Goal: Use online tool/utility: Utilize a website feature to perform a specific function

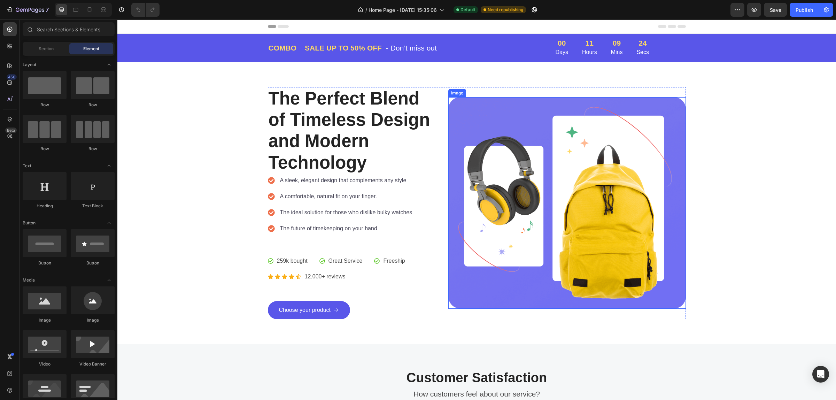
click at [569, 201] on img at bounding box center [566, 202] width 237 height 211
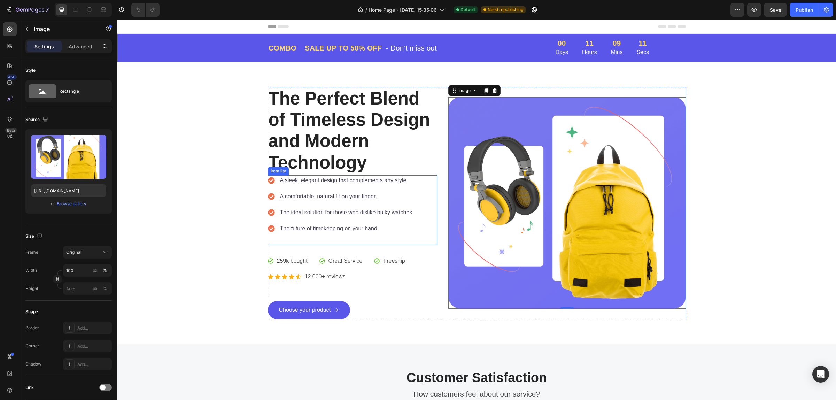
click at [358, 238] on div "A sleek, elegant design that complements any style A comfortable, natural fit o…" at bounding box center [353, 210] width 170 height 70
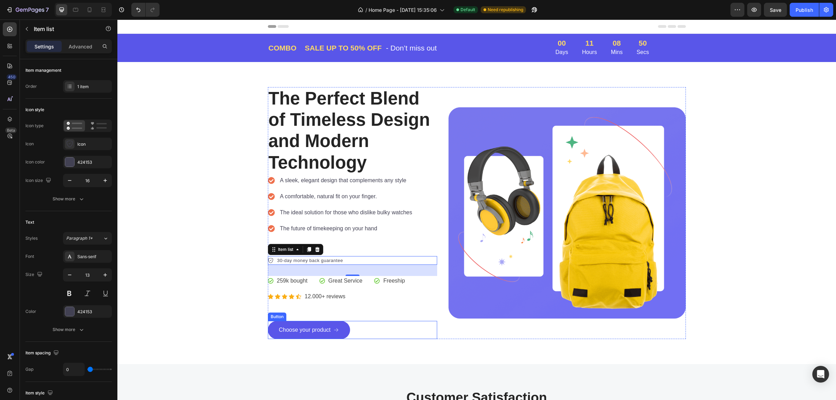
click at [357, 331] on div "Choose your product Button" at bounding box center [353, 330] width 170 height 18
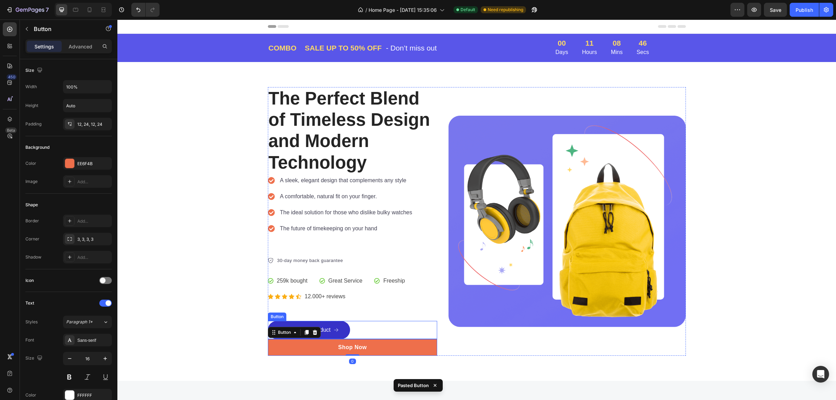
click at [338, 327] on link "Choose your product" at bounding box center [309, 330] width 83 height 18
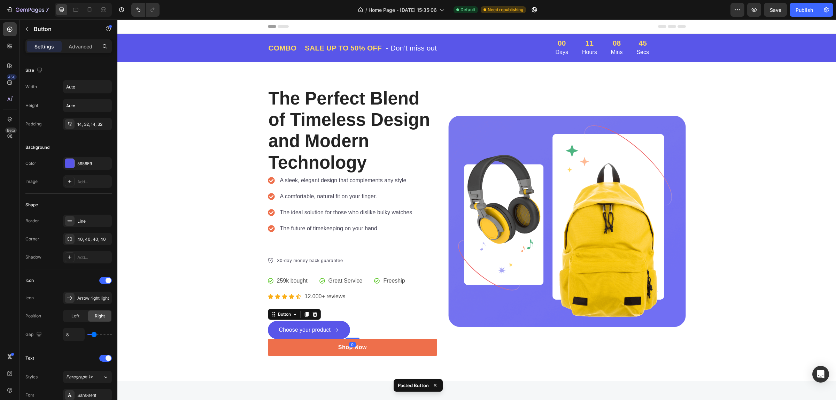
click at [312, 311] on div at bounding box center [315, 314] width 8 height 8
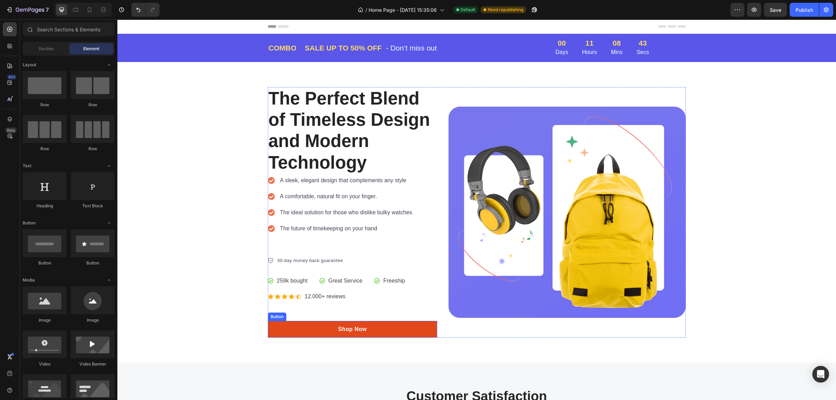
click at [406, 328] on link "Shop Now" at bounding box center [353, 329] width 170 height 17
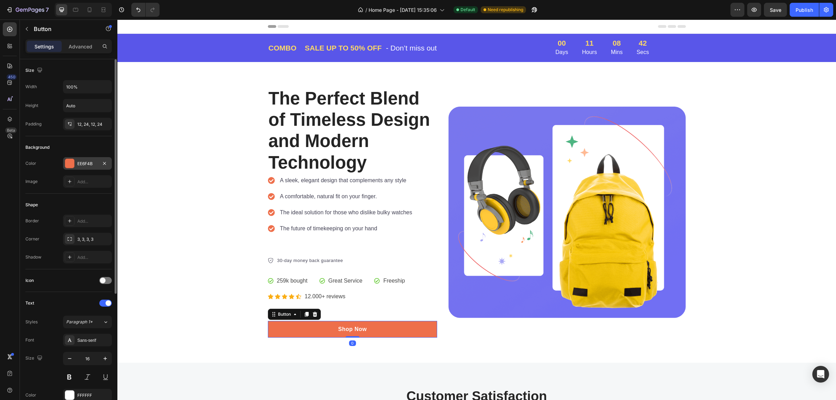
click at [76, 161] on div "EE6F4B" at bounding box center [87, 163] width 49 height 13
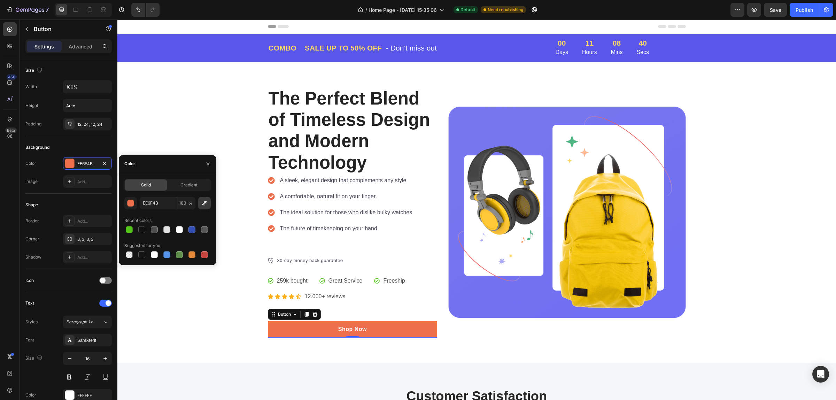
click at [204, 204] on icon "button" at bounding box center [204, 202] width 7 height 7
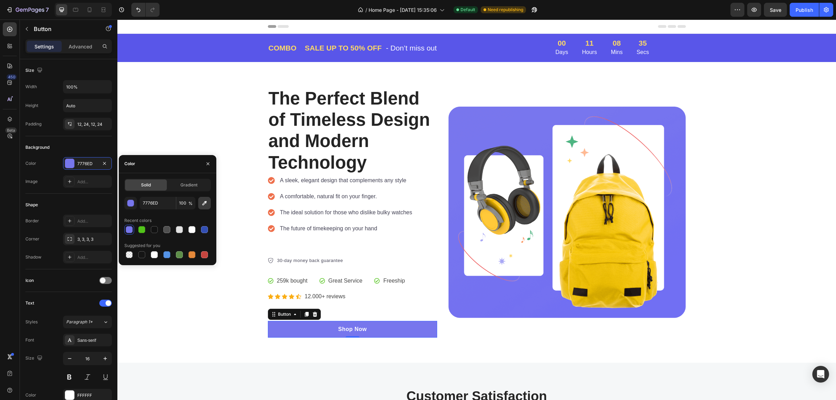
click at [203, 199] on icon "button" at bounding box center [204, 202] width 7 height 7
type input "5956E9"
click at [539, 152] on img at bounding box center [566, 212] width 237 height 211
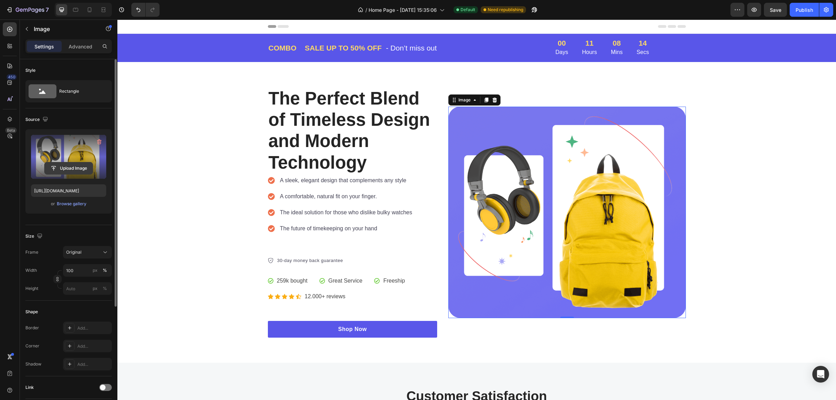
click at [66, 165] on input "file" at bounding box center [69, 168] width 48 height 12
type input "[URL][DOMAIN_NAME]"
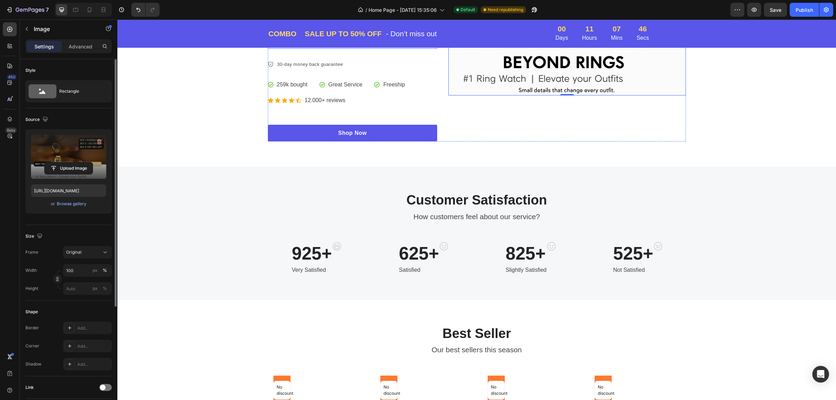
scroll to position [218, 0]
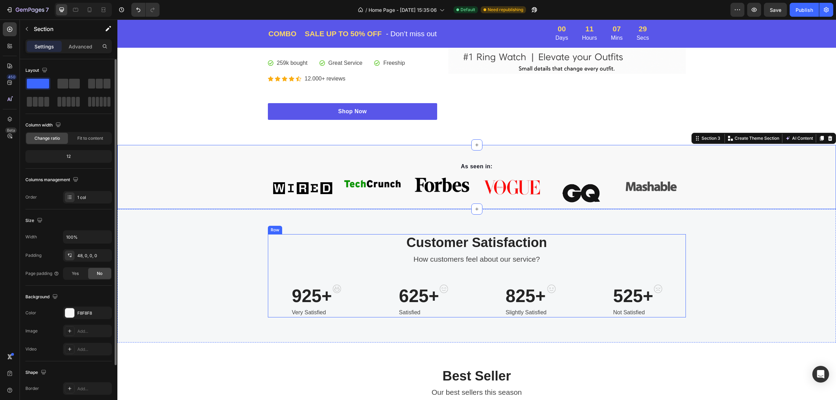
scroll to position [348, 0]
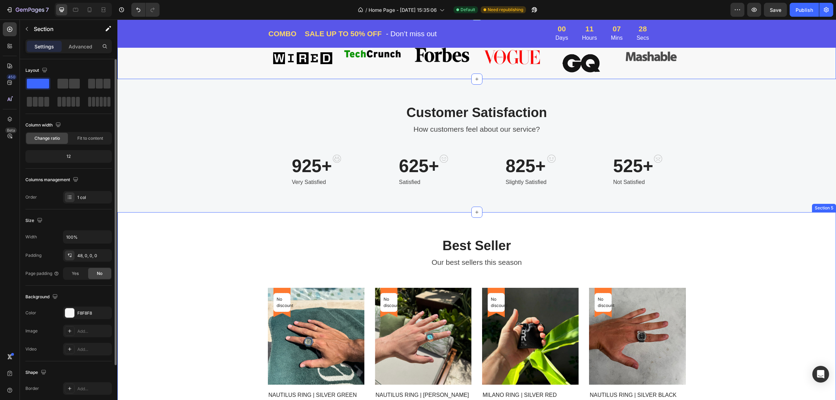
click at [582, 217] on div "Best Seller Heading Our best sellers this season Text block No discount Not be …" at bounding box center [476, 345] width 718 height 267
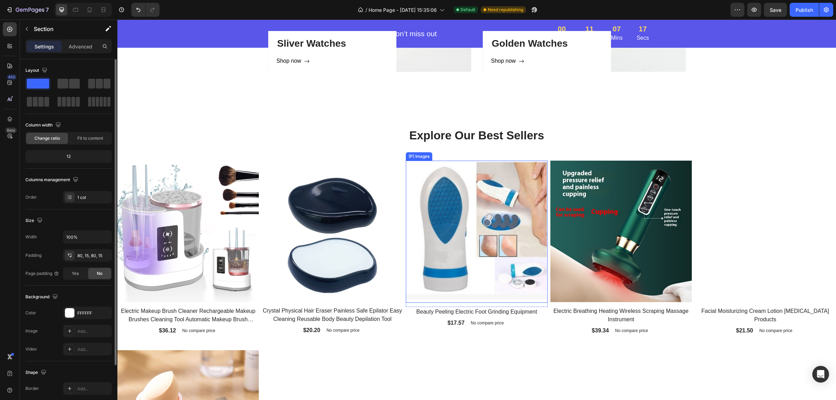
scroll to position [1001, 0]
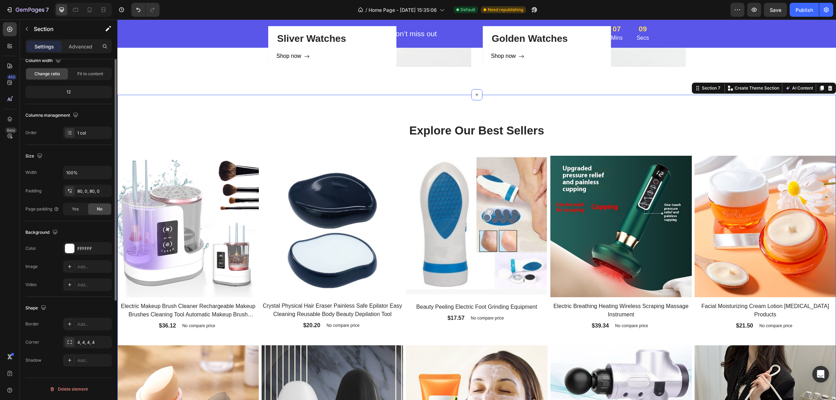
scroll to position [0, 0]
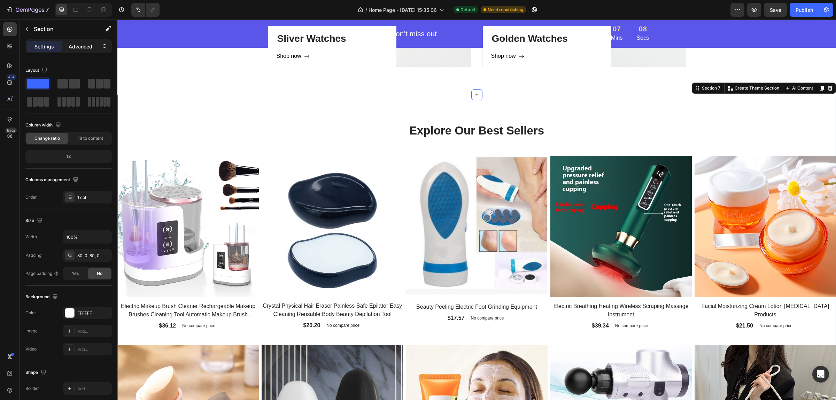
click at [79, 50] on div "Advanced" at bounding box center [80, 46] width 35 height 11
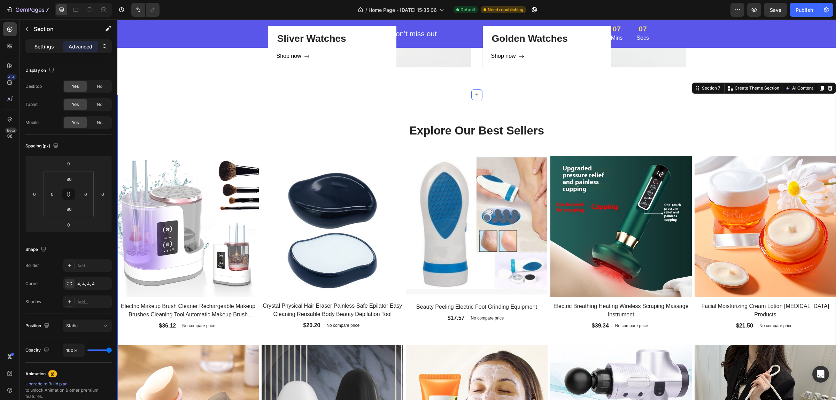
click at [57, 47] on div "Settings" at bounding box center [44, 46] width 35 height 11
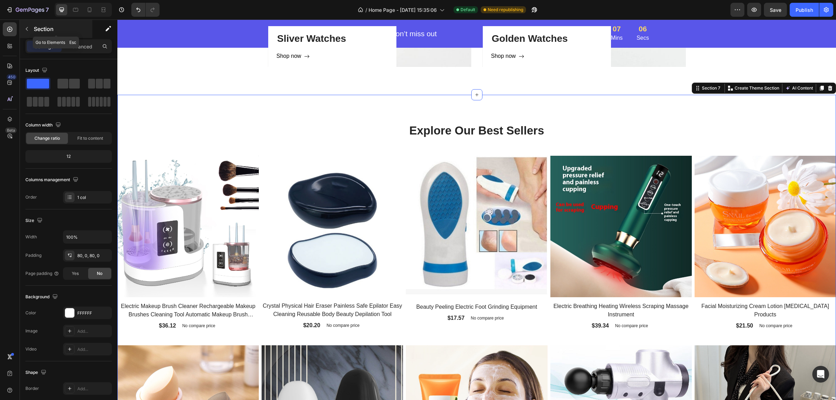
click at [33, 33] on div "Section" at bounding box center [56, 29] width 72 height 18
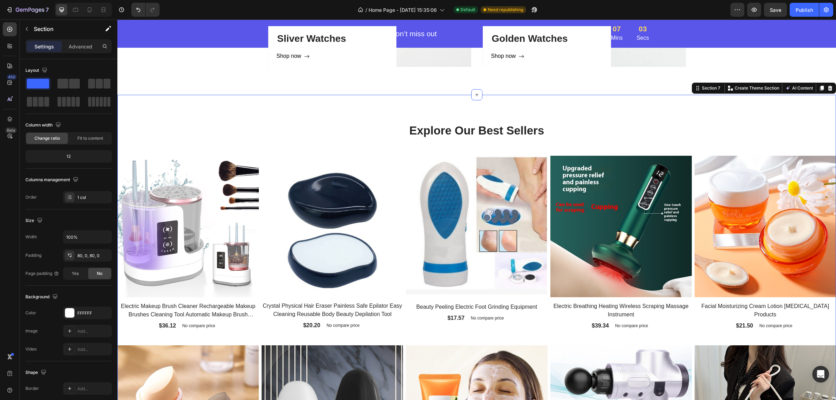
click at [526, 147] on div "Explore Our Best Sellers Heading" at bounding box center [477, 137] width 418 height 28
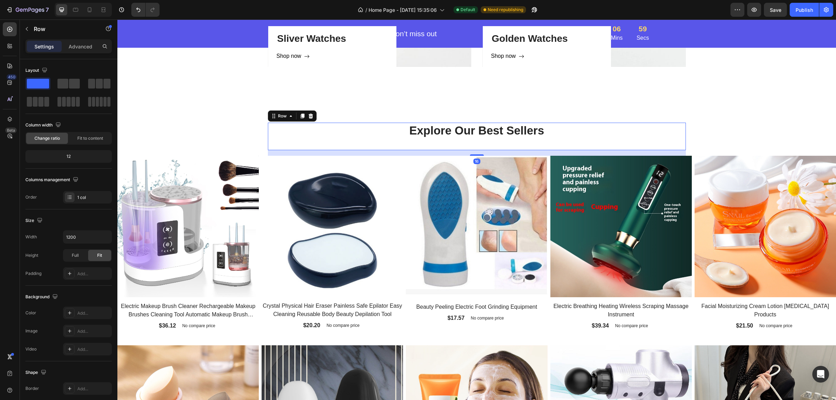
click at [642, 152] on div "16" at bounding box center [477, 153] width 418 height 6
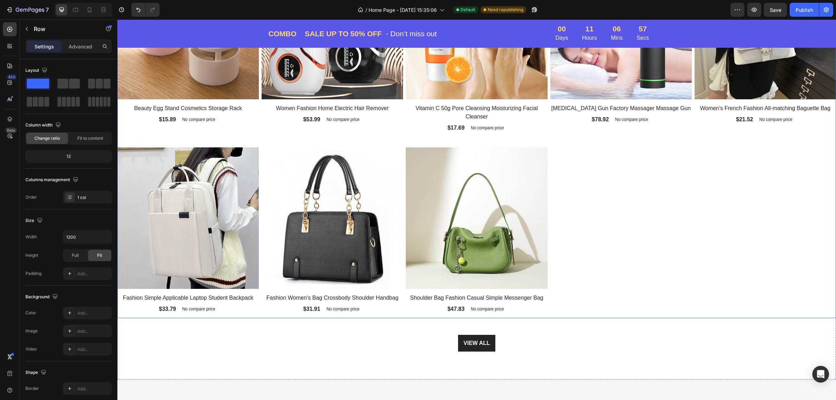
scroll to position [1480, 0]
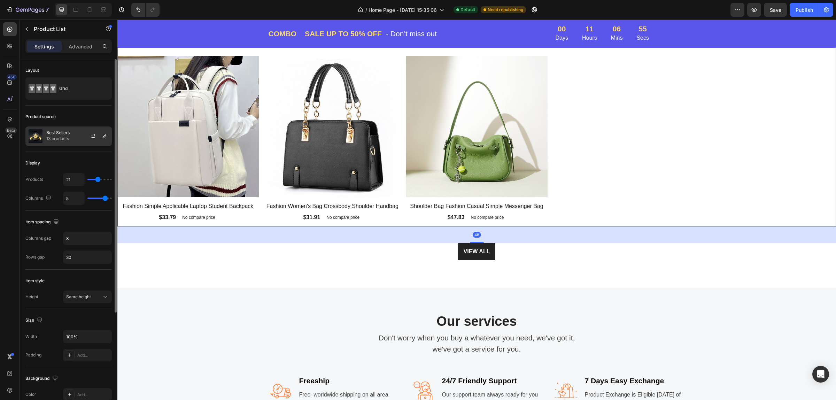
click at [70, 134] on p "Best Sellers" at bounding box center [57, 132] width 23 height 5
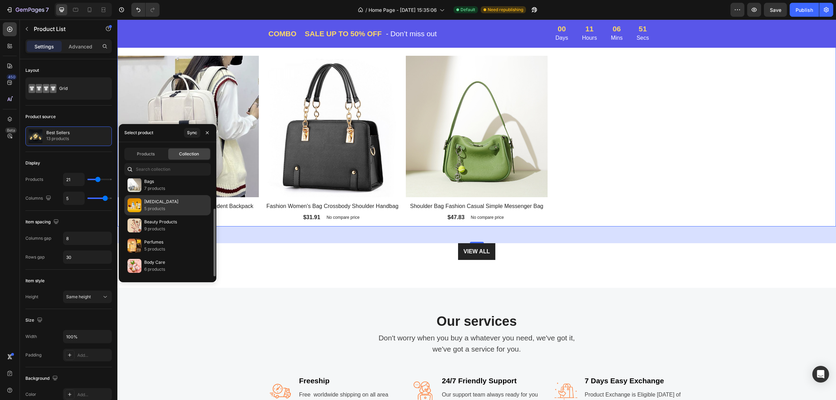
scroll to position [0, 0]
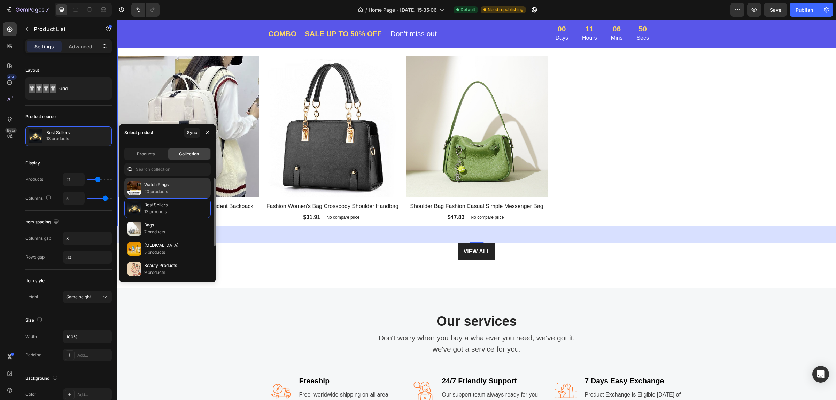
click at [174, 187] on div "Watch Rings 20 products" at bounding box center [167, 188] width 86 height 20
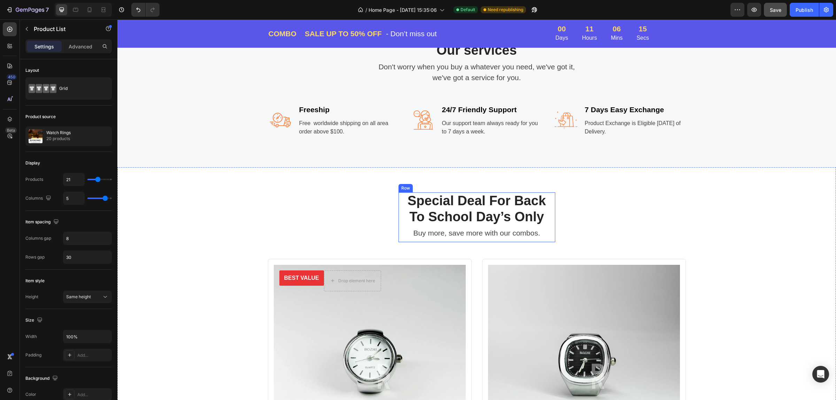
scroll to position [1915, 0]
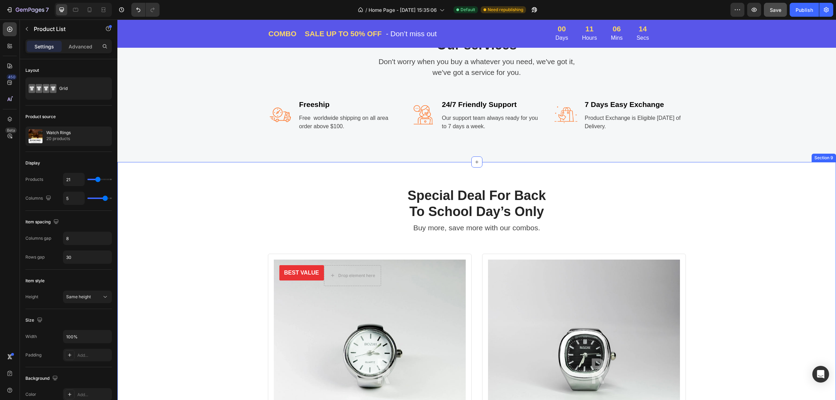
click at [574, 176] on div "Special Deal For Back To School Day’s Only Heading Buy more, save more with our…" at bounding box center [476, 408] width 718 height 492
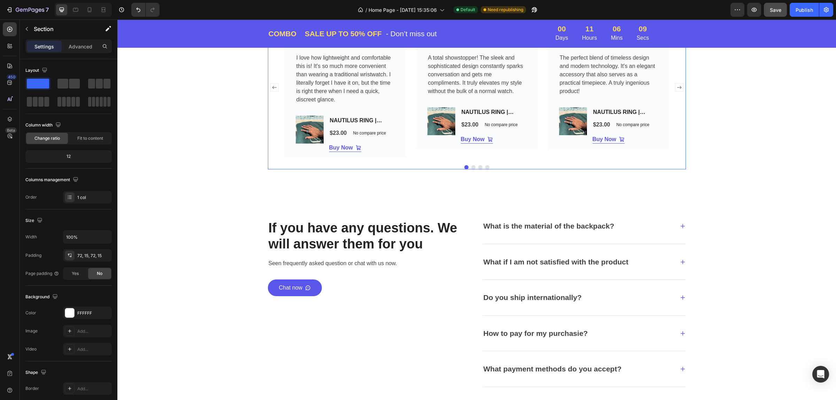
scroll to position [2655, 0]
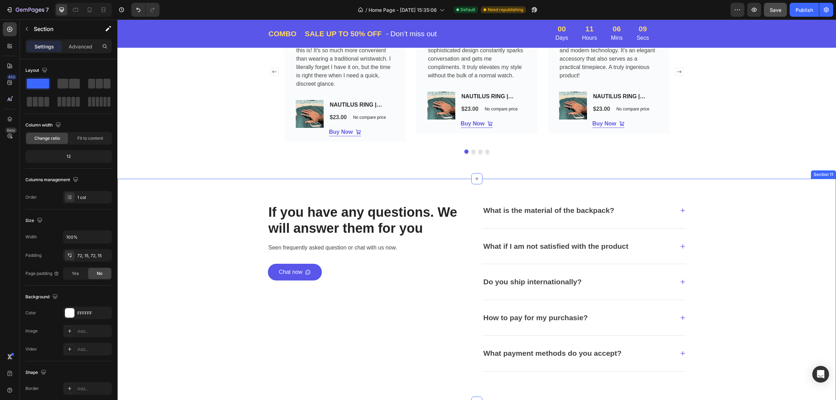
click at [644, 192] on div "If you have any questions. We will answer them for you Heading Seen frequently …" at bounding box center [476, 290] width 718 height 223
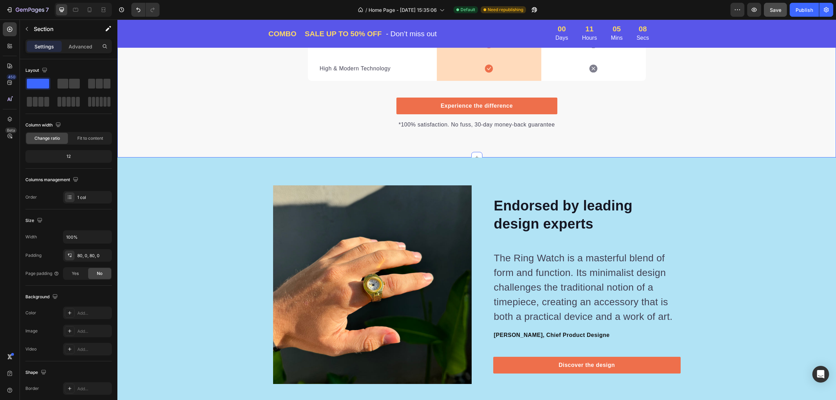
scroll to position [4109, 0]
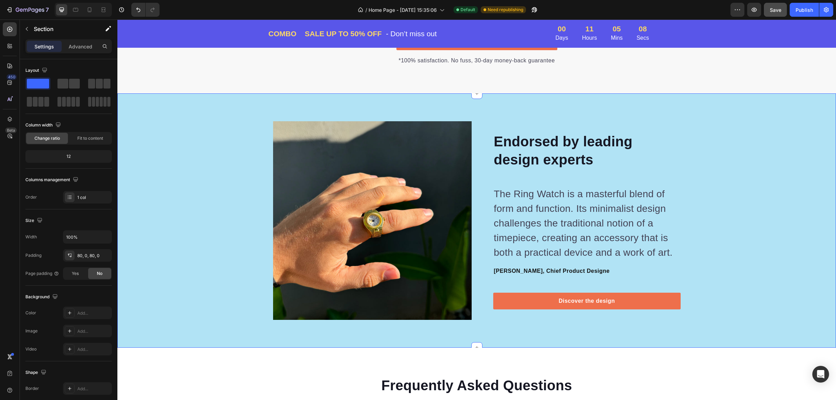
click at [793, 169] on div "Image Image Endorsed by leading design experts Heading The Ring Watch is a mast…" at bounding box center [476, 220] width 718 height 198
click at [191, 114] on div "Image Image Endorsed by leading design experts Heading The Ring Watch is a mast…" at bounding box center [476, 220] width 718 height 254
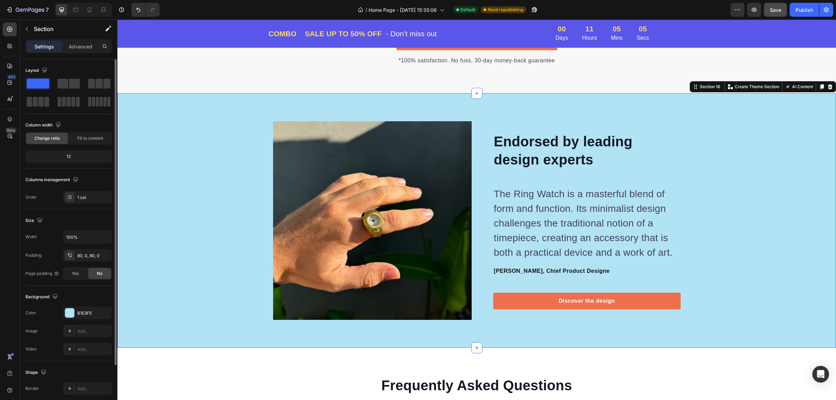
scroll to position [44, 0]
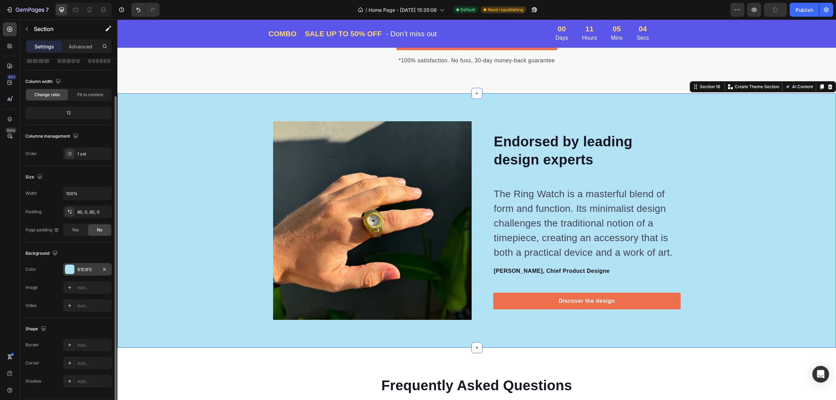
click at [69, 270] on div at bounding box center [69, 269] width 9 height 9
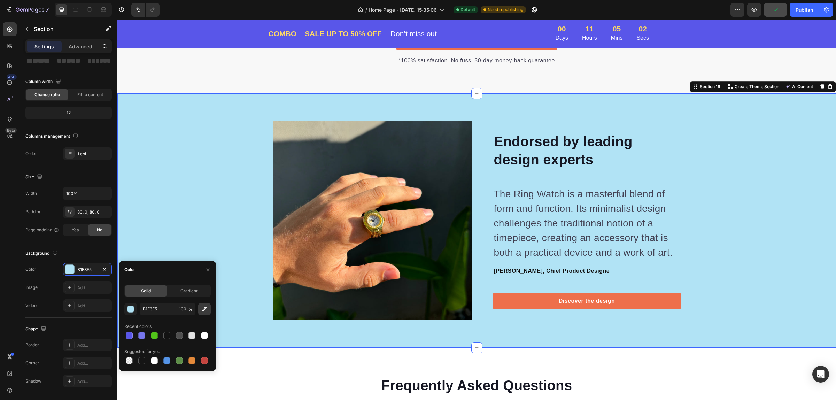
click at [202, 311] on icon "button" at bounding box center [204, 308] width 7 height 7
type input "5956E9"
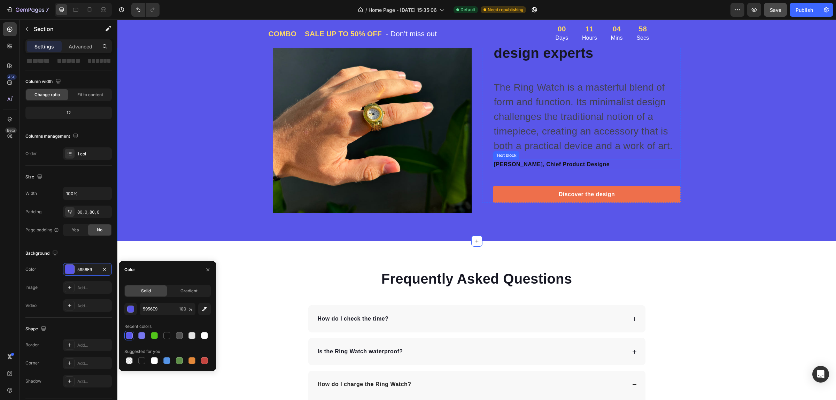
scroll to position [4196, 0]
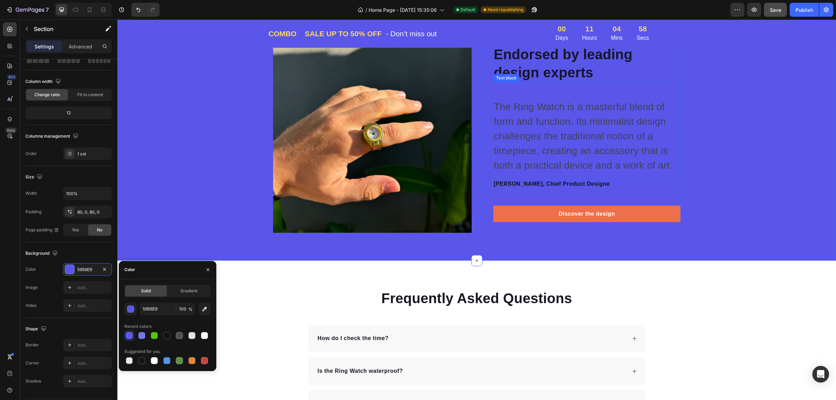
click at [542, 135] on p "The Ring Watch is a masterful blend of form and function. Its minimalist design…" at bounding box center [587, 136] width 186 height 73
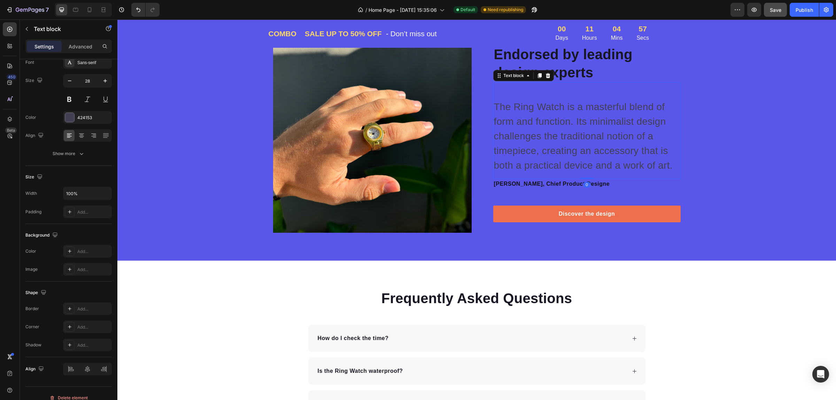
scroll to position [0, 0]
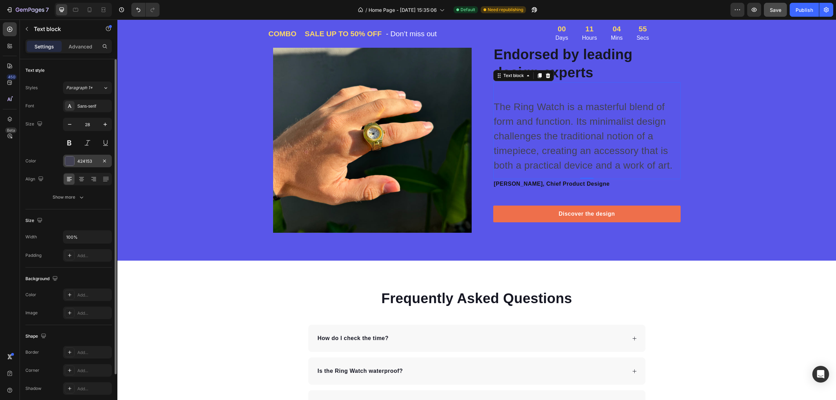
click at [72, 156] on div "424153" at bounding box center [87, 161] width 49 height 13
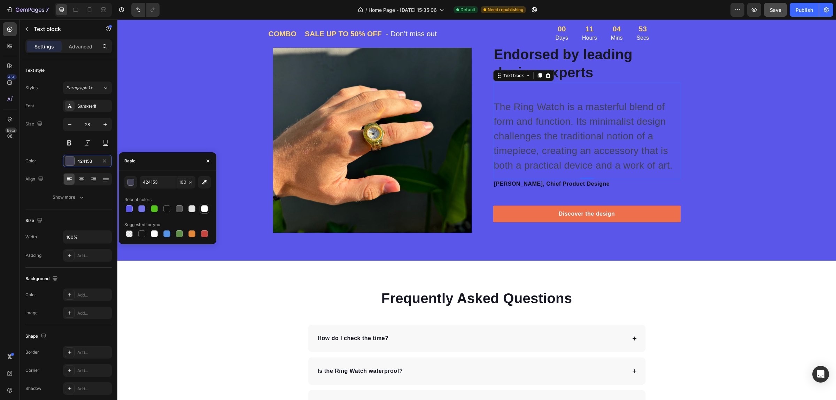
click at [204, 206] on div at bounding box center [204, 208] width 7 height 7
type input "FFFFFF"
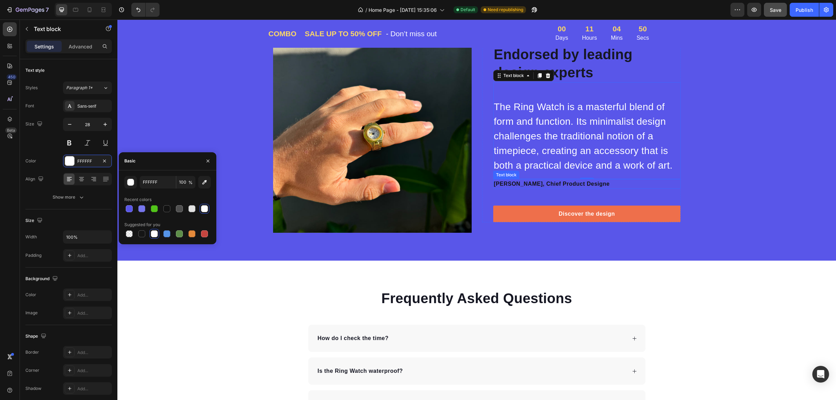
click at [531, 183] on p "[PERSON_NAME], Chief Product Designe" at bounding box center [587, 184] width 186 height 8
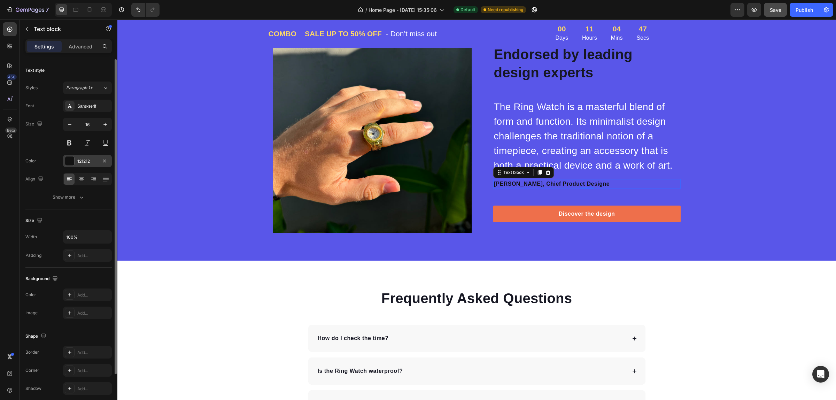
click at [69, 159] on div at bounding box center [69, 160] width 9 height 9
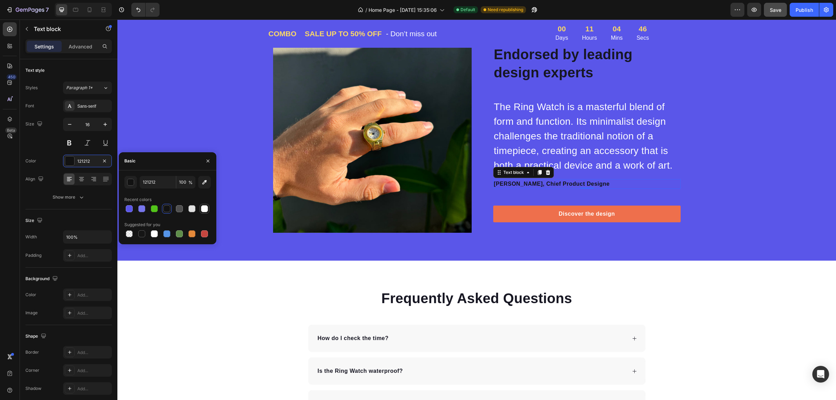
click at [201, 207] on div at bounding box center [204, 208] width 7 height 7
click at [177, 234] on div at bounding box center [179, 233] width 7 height 7
click at [201, 209] on div at bounding box center [204, 208] width 7 height 7
type input "FFFFFF"
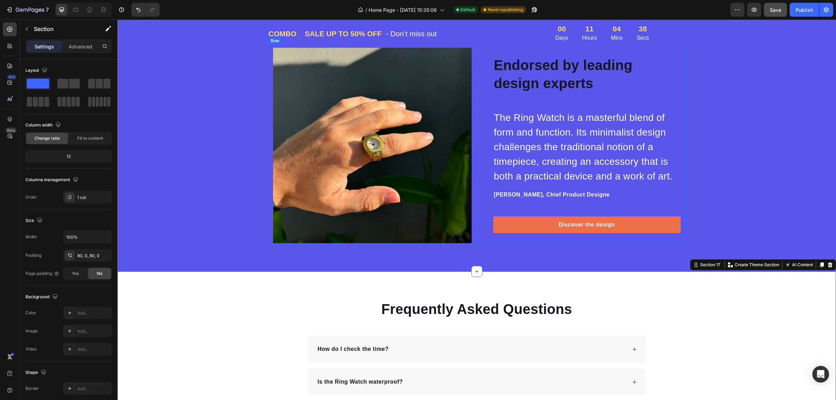
scroll to position [4066, 0]
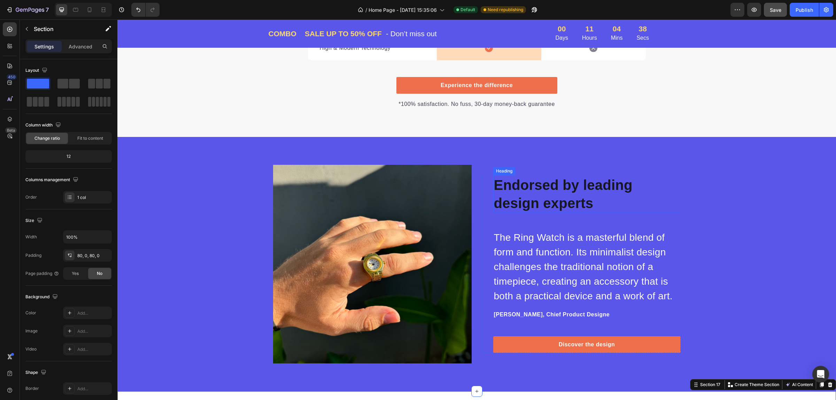
click at [553, 186] on h2 "Endorsed by leading design experts" at bounding box center [586, 194] width 187 height 38
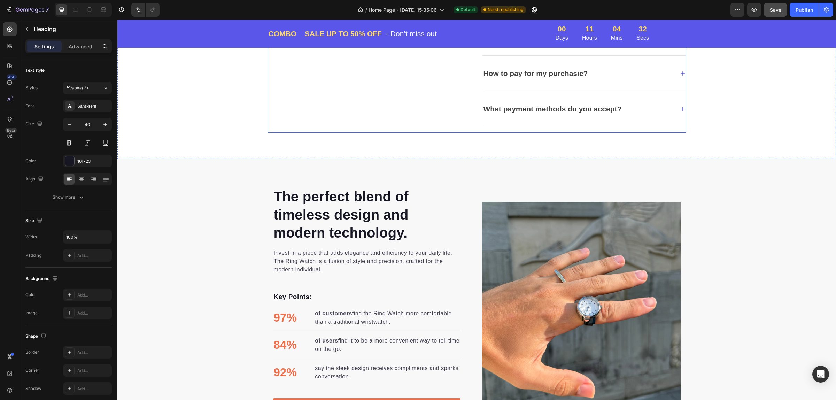
scroll to position [2685, 0]
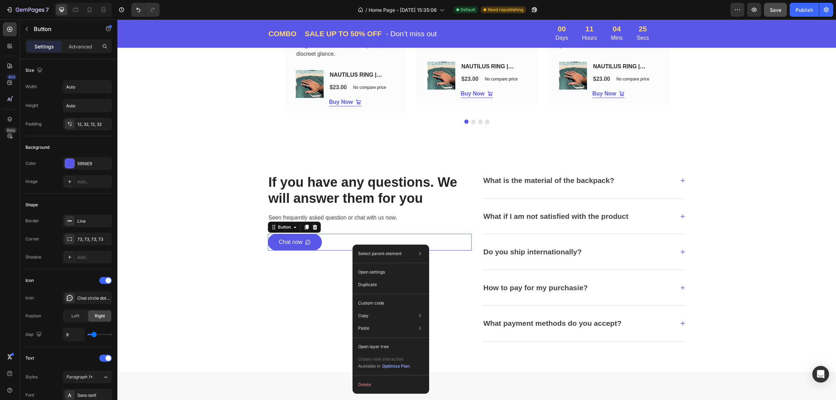
click at [321, 244] on div "Chat now Button 0" at bounding box center [370, 242] width 204 height 17
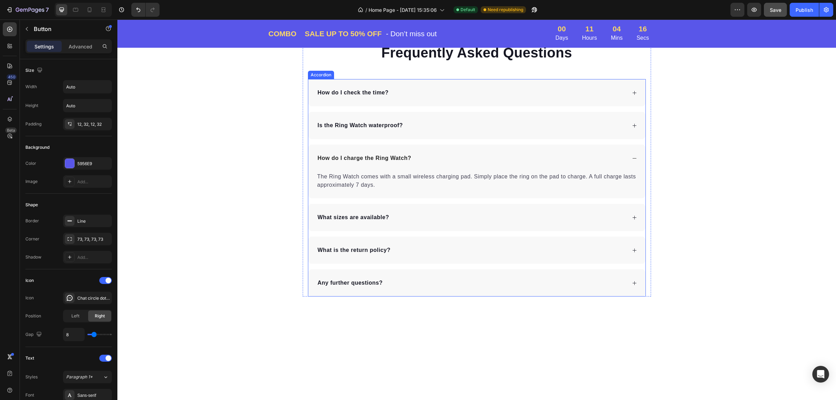
scroll to position [4339, 0]
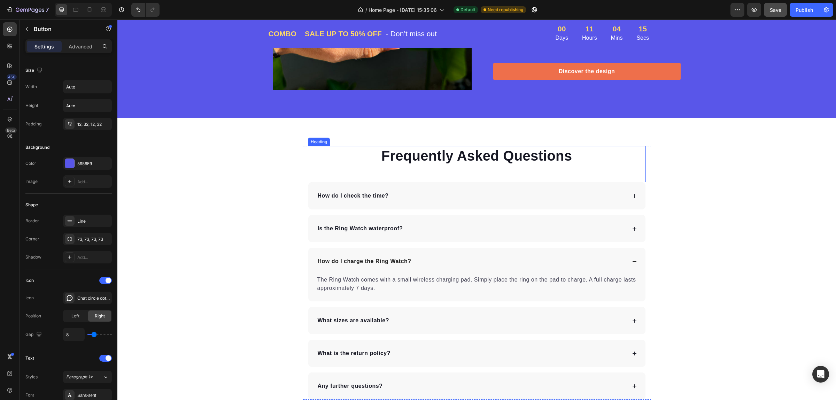
click at [347, 166] on div "Frequently Asked Questions Heading" at bounding box center [477, 164] width 338 height 36
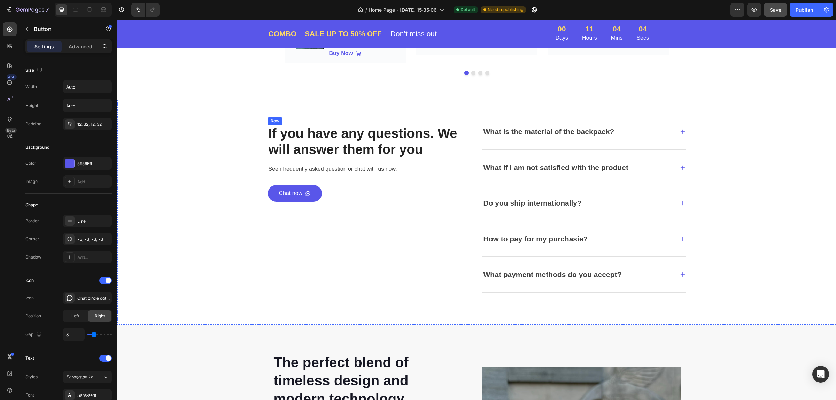
scroll to position [2685, 0]
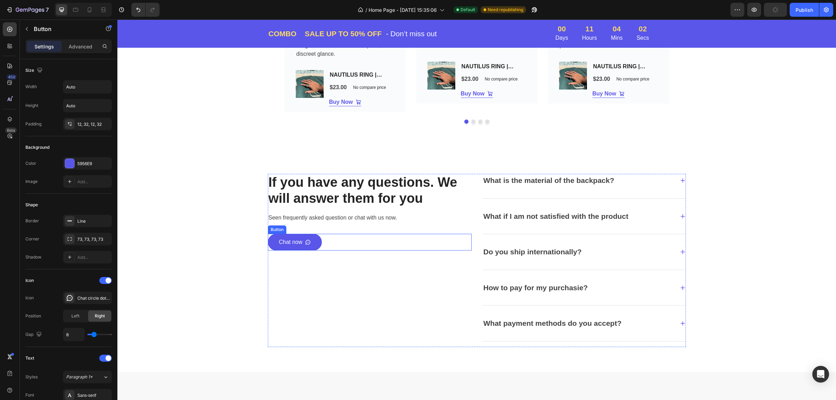
click at [427, 250] on div "Chat now Button" at bounding box center [370, 242] width 204 height 17
click at [475, 180] on div "If you have any questions. We will answer them for you Heading Seen frequently …" at bounding box center [477, 260] width 418 height 173
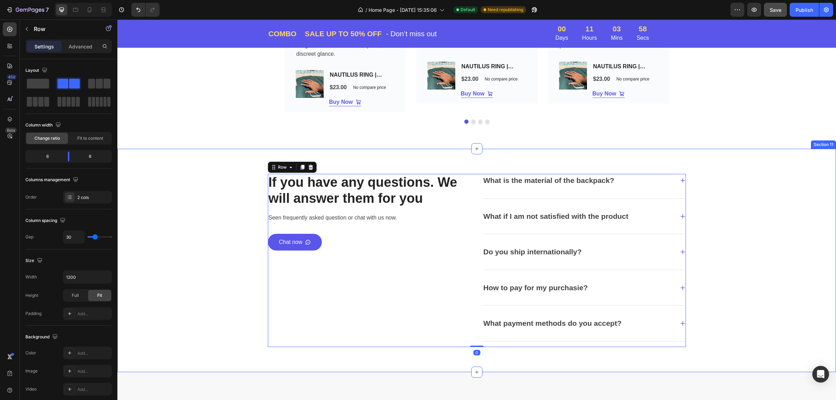
click at [789, 186] on div "If you have any questions. We will answer them for you Heading Seen frequently …" at bounding box center [477, 260] width 708 height 173
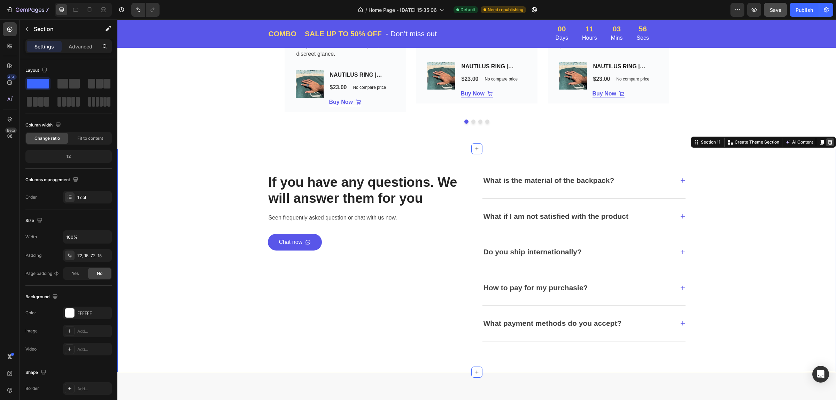
click at [828, 144] on icon at bounding box center [830, 142] width 5 height 5
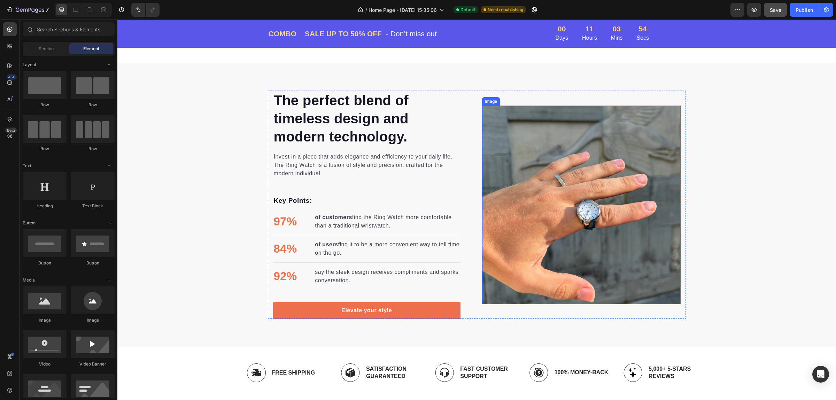
scroll to position [2902, 0]
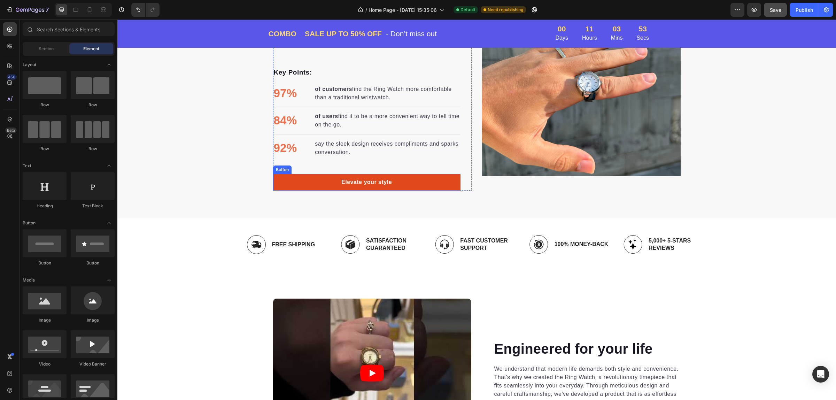
click at [422, 185] on link "Elevate your style" at bounding box center [366, 182] width 187 height 17
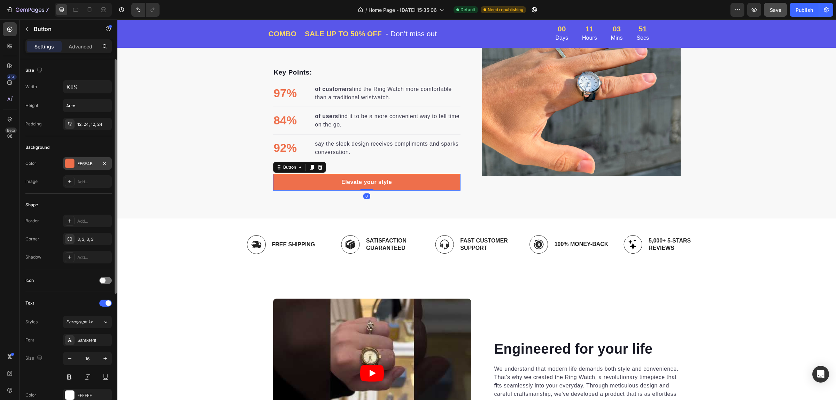
click at [83, 158] on div "EE6F4B" at bounding box center [87, 163] width 49 height 13
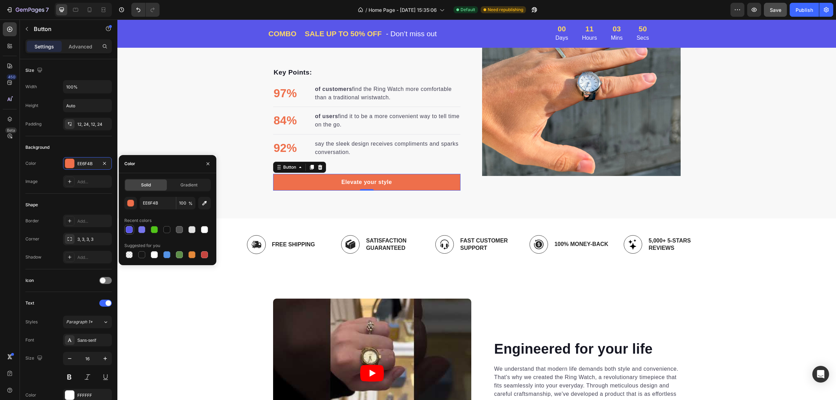
click at [132, 228] on div at bounding box center [129, 229] width 7 height 7
type input "5956E9"
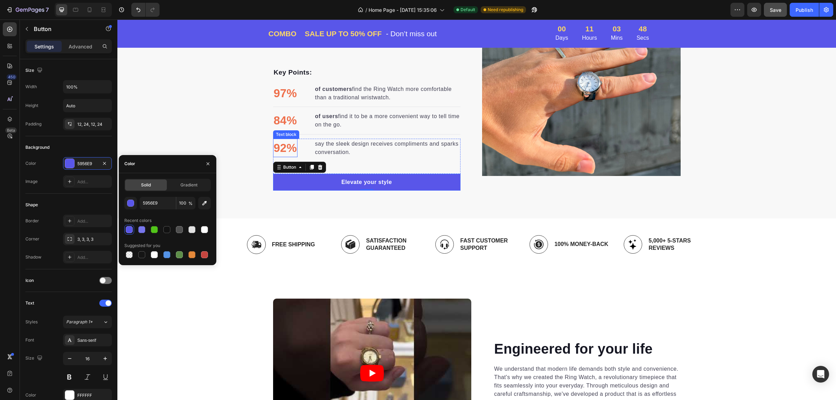
click at [284, 145] on p "92%" at bounding box center [285, 147] width 23 height 17
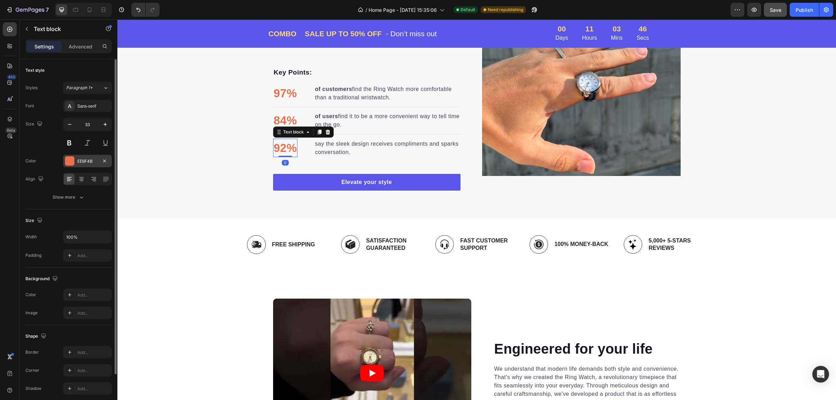
click at [74, 164] on div "EE6F4B" at bounding box center [87, 161] width 49 height 13
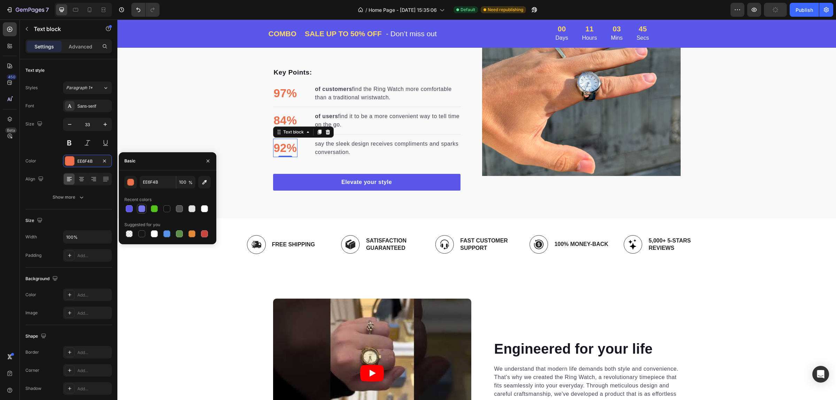
click at [142, 208] on div at bounding box center [141, 208] width 7 height 7
type input "7776ED"
click at [280, 119] on p "84%" at bounding box center [285, 120] width 23 height 17
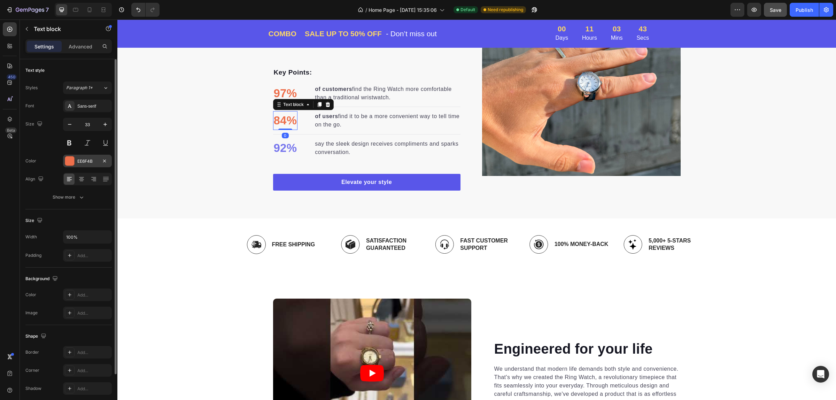
click at [78, 162] on div "EE6F4B" at bounding box center [87, 161] width 20 height 6
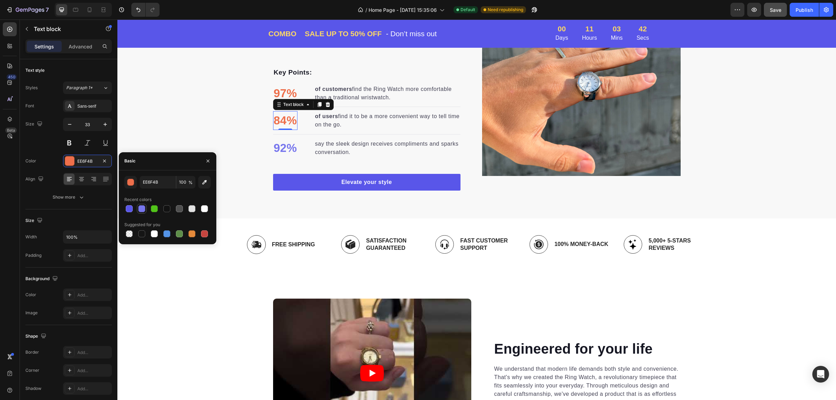
click at [140, 212] on div at bounding box center [142, 208] width 8 height 8
type input "7776ED"
click at [275, 94] on p "97%" at bounding box center [285, 93] width 23 height 17
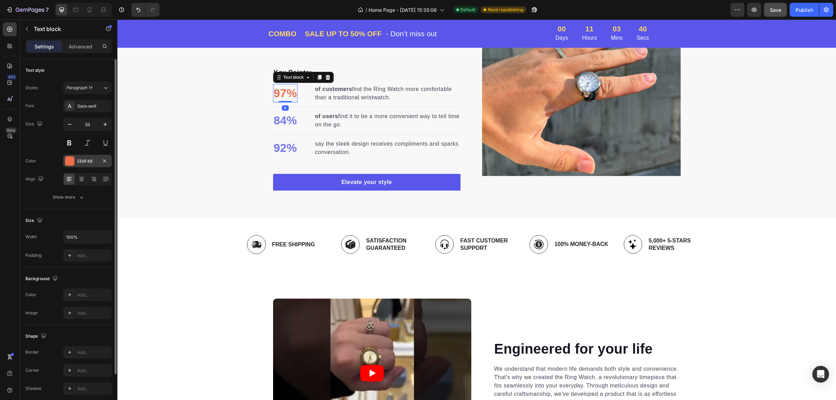
click at [75, 157] on div "EE6F4B" at bounding box center [87, 161] width 49 height 13
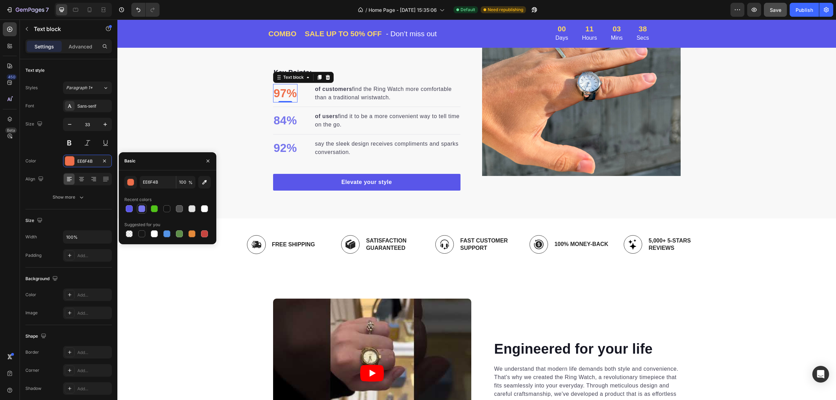
click at [141, 208] on div at bounding box center [141, 208] width 7 height 7
type input "7776ED"
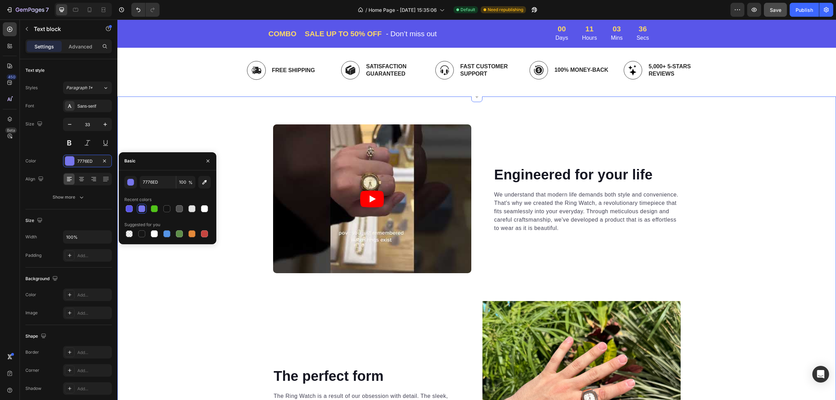
click at [778, 167] on div "Video Engineered for your life Heading We understand that modern life demands b…" at bounding box center [476, 311] width 718 height 375
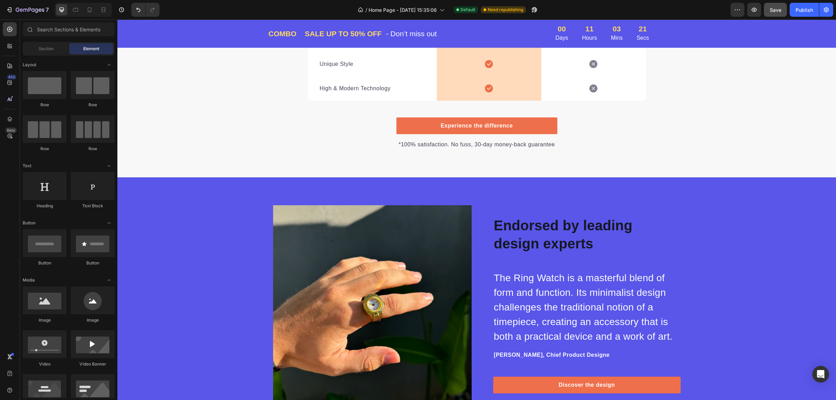
scroll to position [3882, 0]
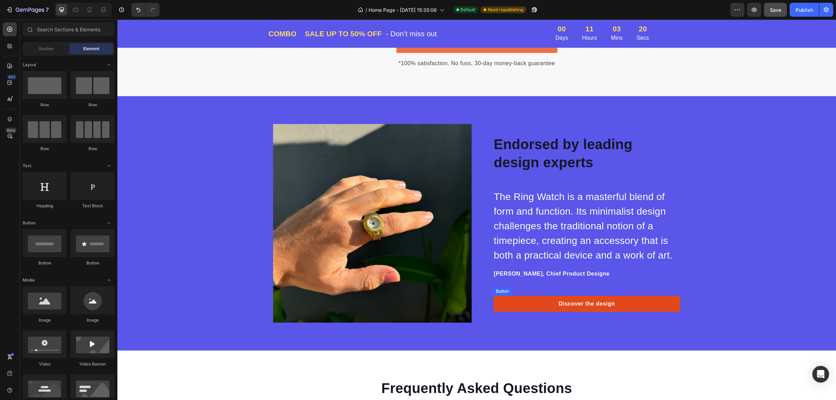
click at [662, 304] on link "Discover the design" at bounding box center [586, 303] width 187 height 17
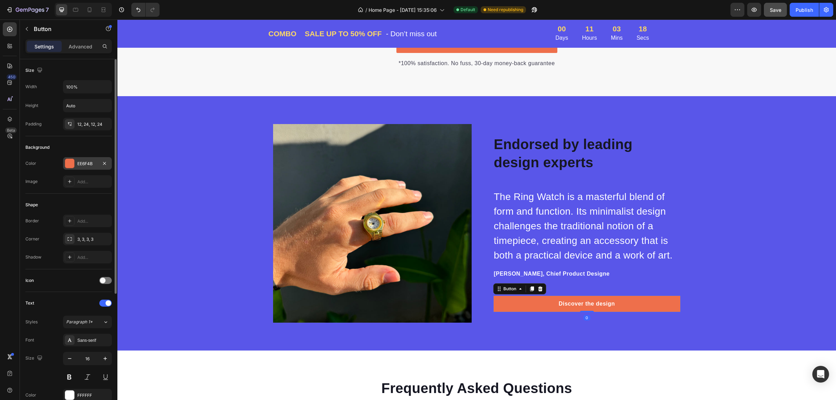
click at [72, 161] on div at bounding box center [69, 163] width 9 height 9
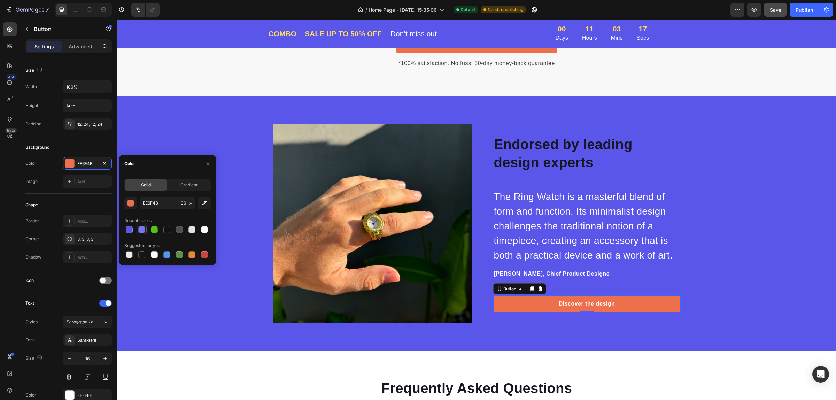
click at [139, 232] on div at bounding box center [141, 229] width 7 height 7
type input "7776ED"
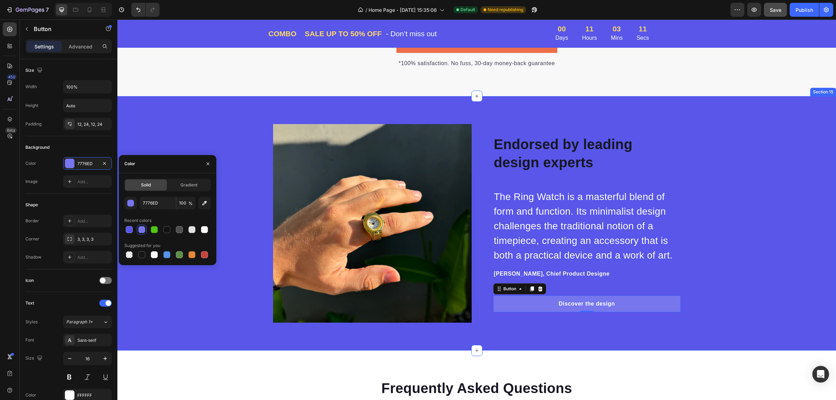
click at [751, 192] on div "Image Image Endorsed by leading design experts Heading The Ring Watch is a mast…" at bounding box center [476, 223] width 718 height 198
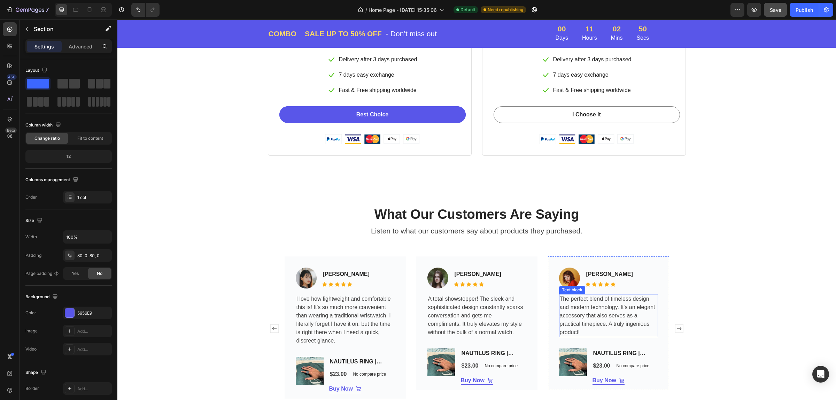
scroll to position [2489, 0]
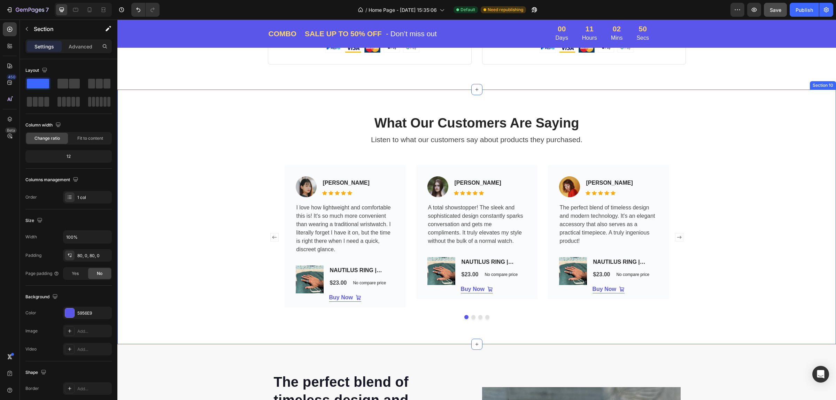
click at [719, 279] on div "What Our Customers Are Saying Heading Listen to what our customers say about pr…" at bounding box center [477, 217] width 708 height 204
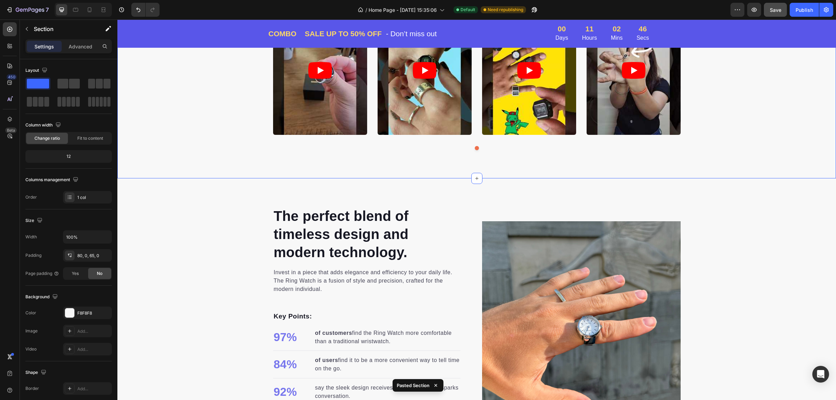
scroll to position [2677, 0]
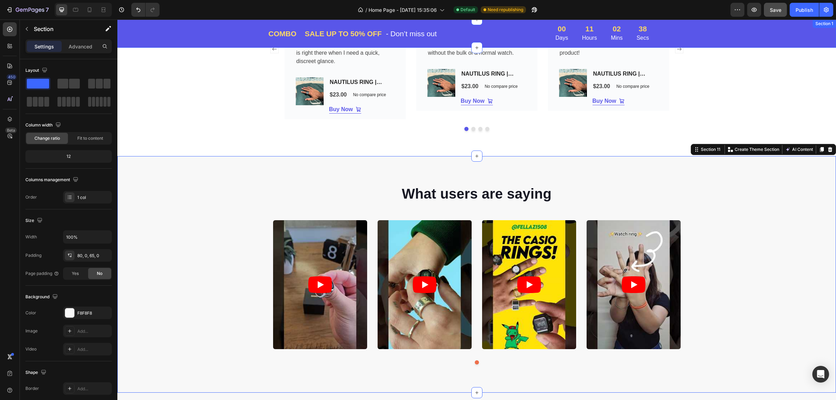
drag, startPoint x: 733, startPoint y: 243, endPoint x: 736, endPoint y: 46, distance: 196.4
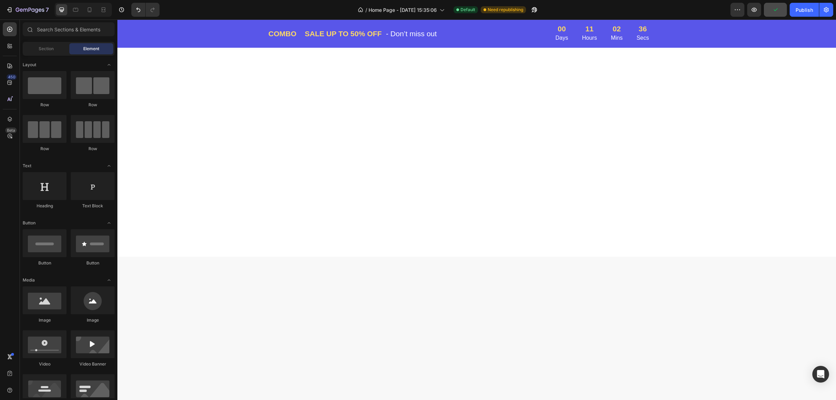
scroll to position [0, 0]
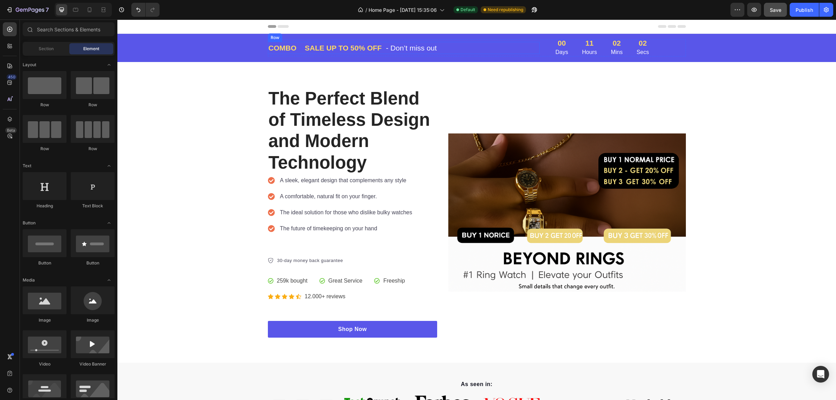
click at [450, 48] on div "COMBO Text block Text block Row SALE UP TO 50% OFF Text block - Don’t miss out …" at bounding box center [404, 48] width 272 height 13
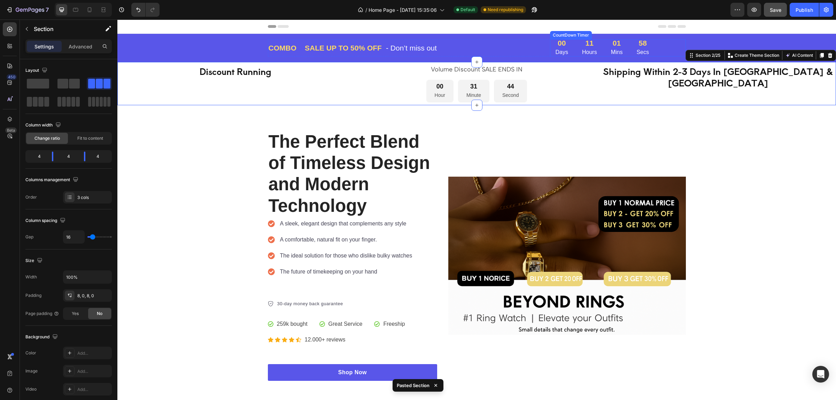
click at [609, 47] on div "01 Mins" at bounding box center [616, 47] width 23 height 17
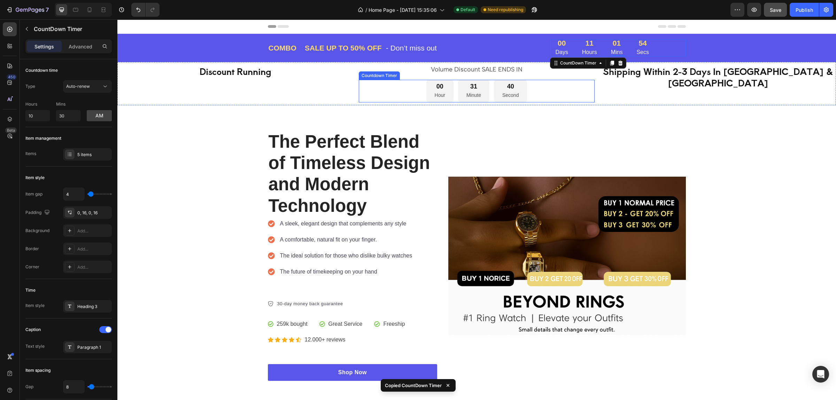
click at [481, 84] on div "31 Minute" at bounding box center [473, 91] width 31 height 23
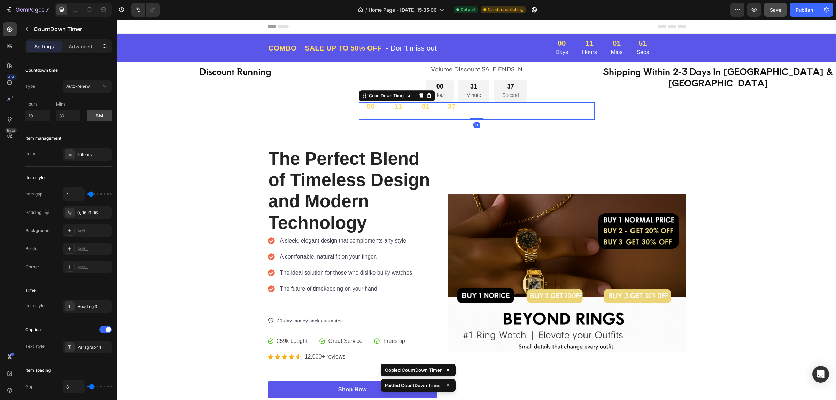
click at [465, 115] on div "00 Days 11 Hours 01 Mins 37 Secs" at bounding box center [477, 110] width 236 height 17
click at [467, 111] on div "00 Days 11 Hours 01 Mins 35 Secs" at bounding box center [477, 110] width 236 height 17
click at [67, 44] on div "Advanced" at bounding box center [80, 46] width 35 height 11
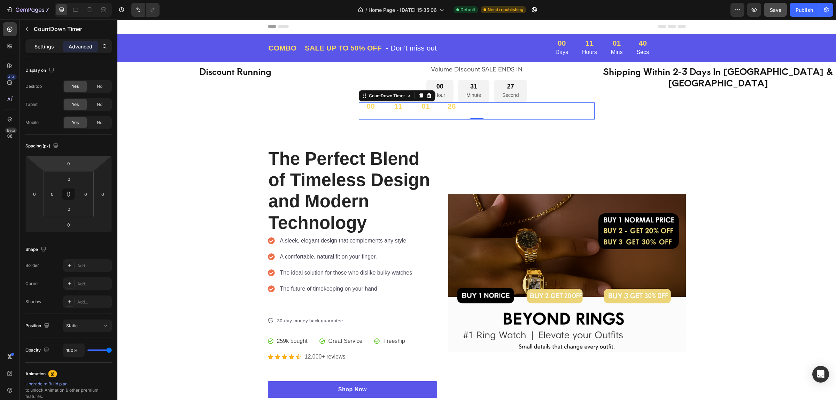
drag, startPoint x: 44, startPoint y: 42, endPoint x: 56, endPoint y: 79, distance: 38.6
click at [44, 43] on p "Settings" at bounding box center [43, 46] width 19 height 7
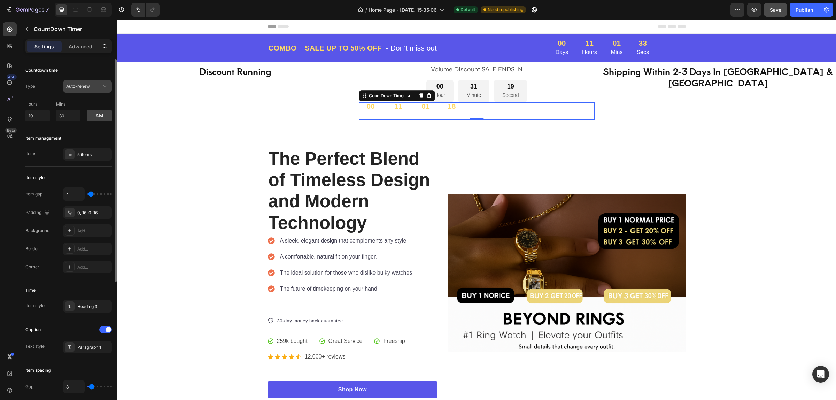
click at [86, 88] on span "Auto-renew" at bounding box center [78, 86] width 24 height 5
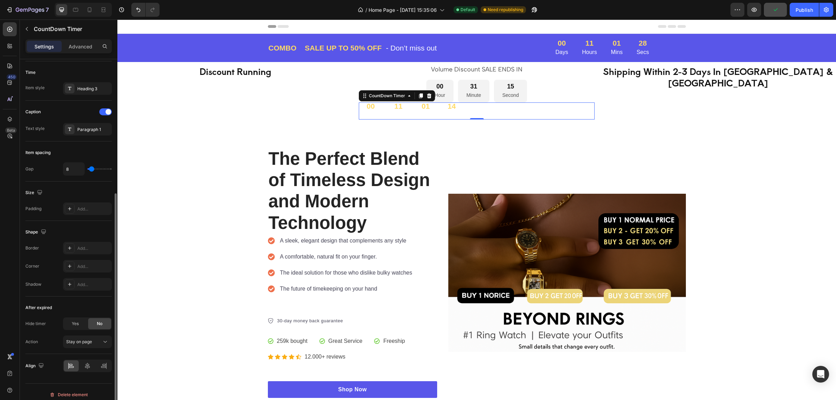
scroll to position [224, 0]
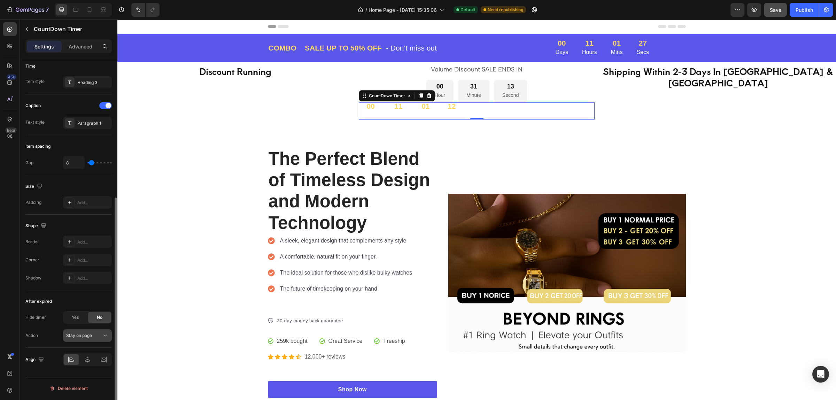
click at [85, 336] on span "Stay on page" at bounding box center [79, 334] width 26 height 5
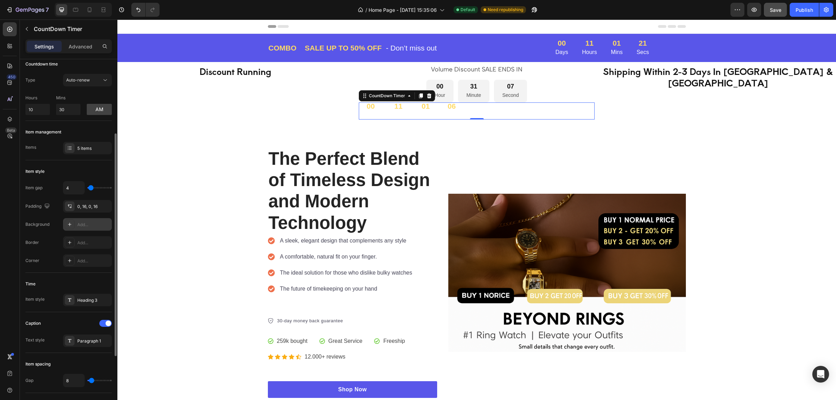
scroll to position [0, 0]
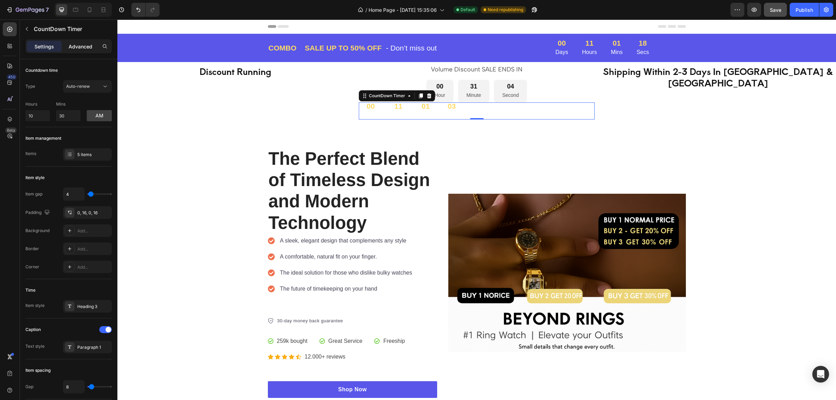
click at [72, 49] on p "Advanced" at bounding box center [81, 46] width 24 height 7
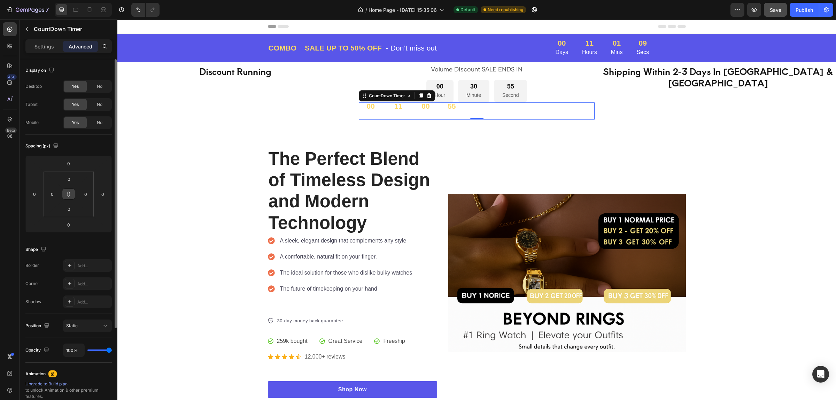
click at [72, 191] on button at bounding box center [68, 193] width 13 height 11
click at [70, 191] on icon at bounding box center [69, 194] width 6 height 6
click at [83, 193] on input "0" at bounding box center [85, 194] width 10 height 10
click at [37, 278] on div "Corner" at bounding box center [32, 283] width 14 height 11
click at [76, 324] on span "Static" at bounding box center [71, 325] width 11 height 5
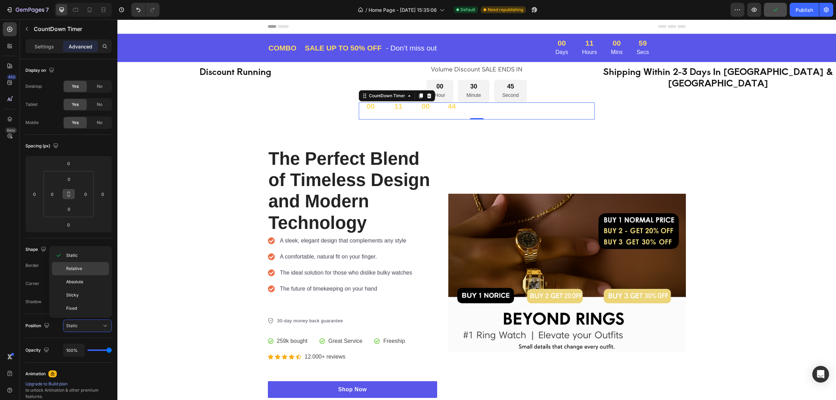
click at [94, 269] on p "Relative" at bounding box center [86, 268] width 40 height 6
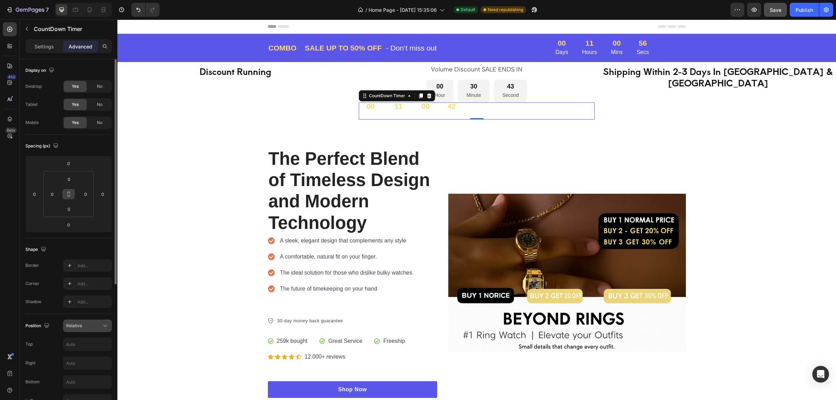
click at [94, 322] on div "Relative" at bounding box center [87, 325] width 42 height 7
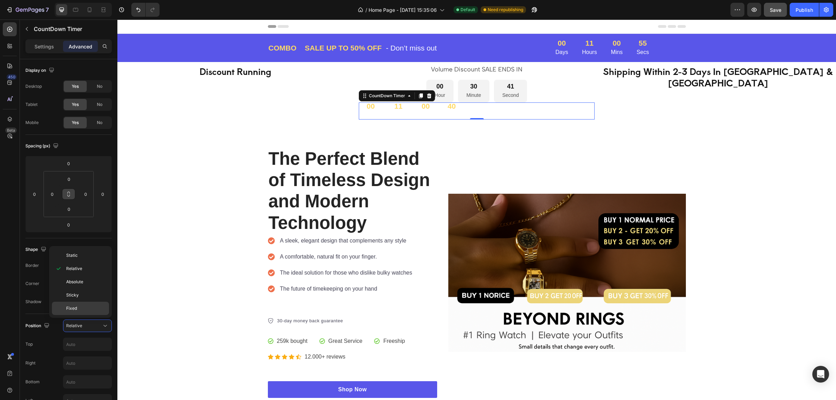
click at [96, 306] on p "Fixed" at bounding box center [86, 308] width 40 height 6
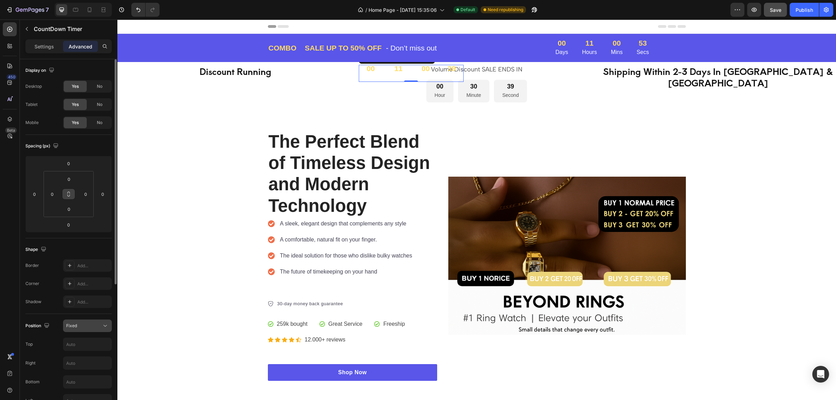
click at [96, 322] on div "Fixed" at bounding box center [87, 325] width 42 height 7
click at [94, 282] on p "Absolute" at bounding box center [86, 282] width 40 height 6
click at [92, 328] on div "Absolute" at bounding box center [84, 325] width 36 height 6
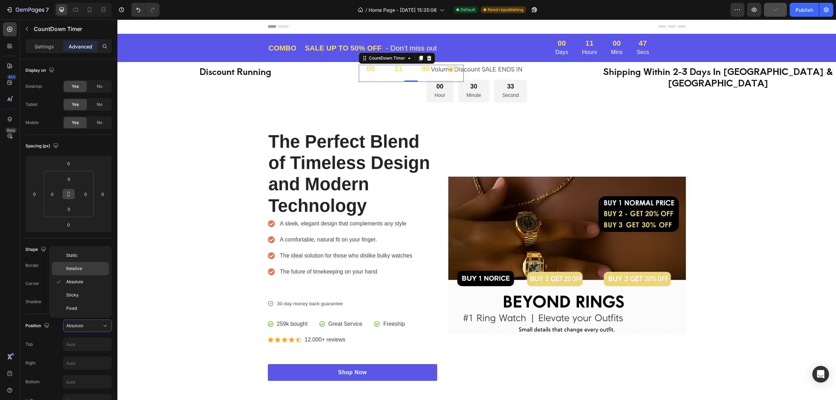
click at [100, 265] on p "Relative" at bounding box center [86, 268] width 40 height 6
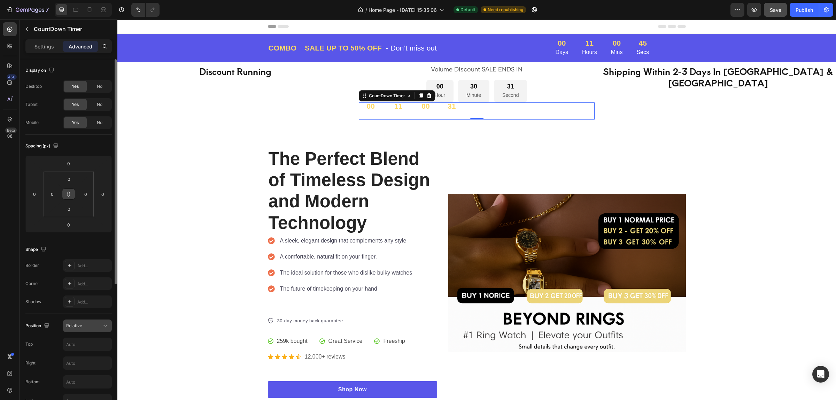
click at [95, 320] on button "Relative" at bounding box center [87, 325] width 49 height 13
click at [93, 252] on p "Static" at bounding box center [86, 255] width 40 height 6
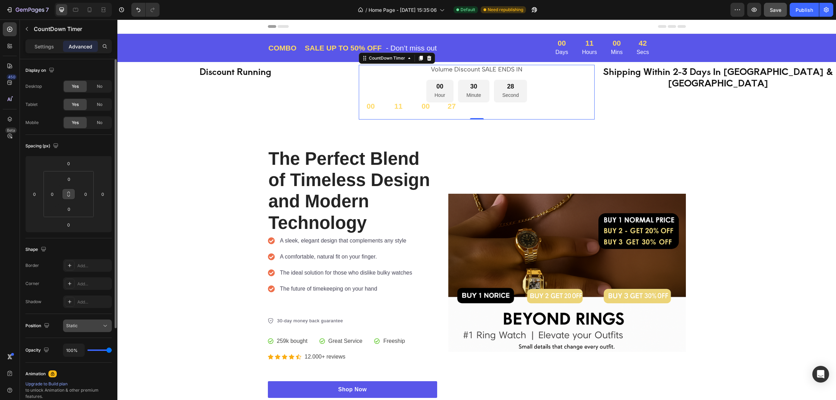
click at [94, 326] on div "Static" at bounding box center [84, 325] width 36 height 6
